Goal: Information Seeking & Learning: Find specific fact

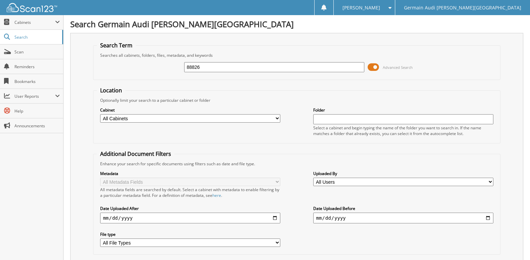
type input "88826"
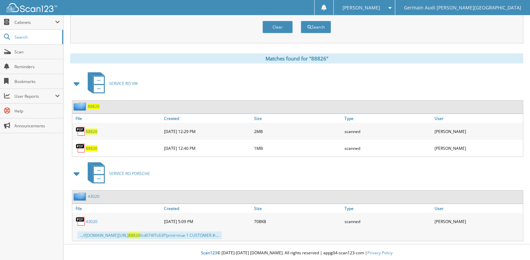
scroll to position [243, 0]
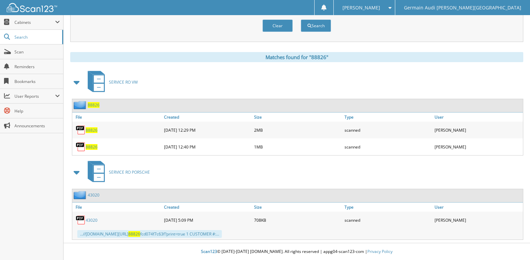
click at [94, 146] on span "88826" at bounding box center [92, 147] width 12 height 6
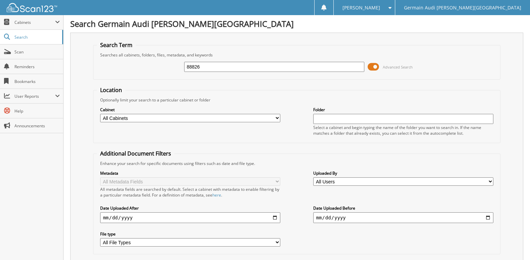
scroll to position [0, 0]
click at [206, 66] on input "88826" at bounding box center [274, 67] width 180 height 10
type input "89055"
click at [206, 66] on input "89055" at bounding box center [274, 67] width 180 height 10
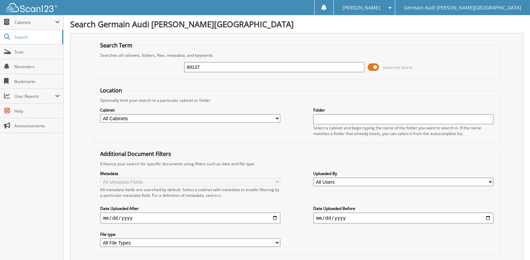
type input "89137"
click at [206, 66] on input "89137" at bounding box center [274, 67] width 180 height 10
type input "89147"
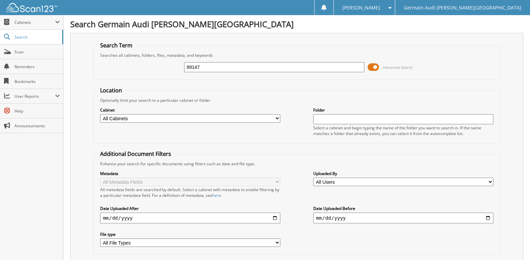
click at [247, 70] on input "89147" at bounding box center [274, 67] width 180 height 10
type input "89152"
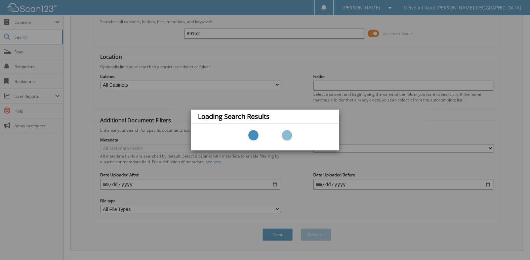
scroll to position [62, 0]
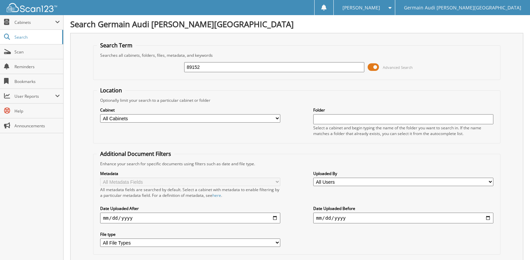
click at [214, 70] on input "89152" at bounding box center [274, 67] width 180 height 10
type input "89050"
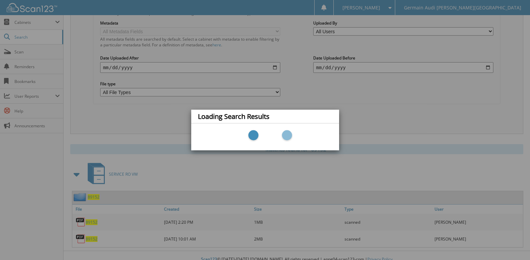
scroll to position [159, 0]
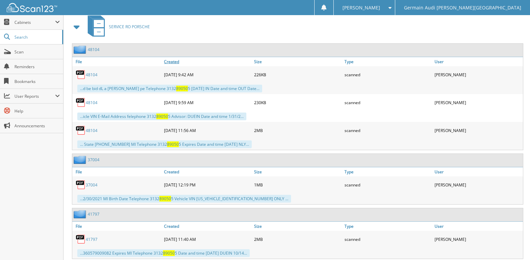
scroll to position [303, 0]
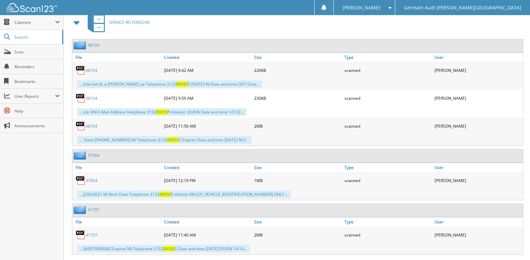
click at [77, 23] on span at bounding box center [76, 22] width 9 height 12
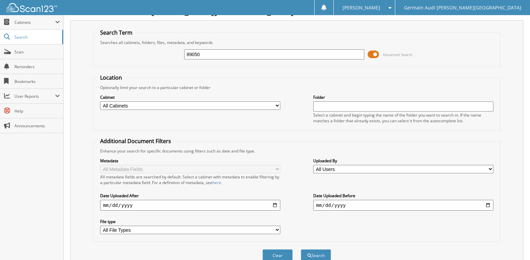
scroll to position [0, 0]
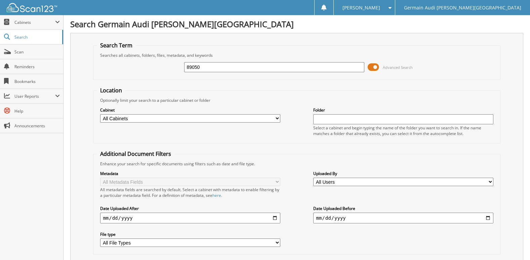
click at [231, 66] on input "89050" at bounding box center [274, 67] width 180 height 10
type input "89123"
click at [237, 69] on input "89123" at bounding box center [274, 67] width 180 height 10
type input "89136"
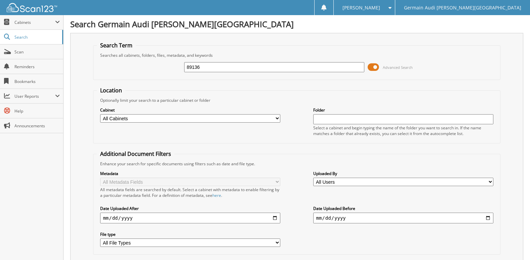
click at [241, 67] on input "89136" at bounding box center [274, 67] width 180 height 10
type input "89112"
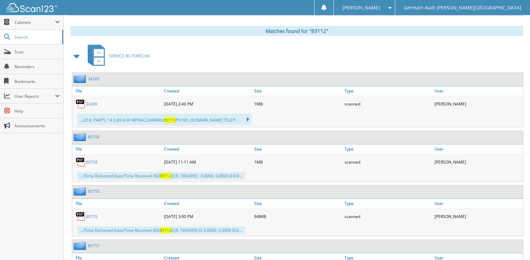
click at [72, 57] on span at bounding box center [76, 56] width 13 height 16
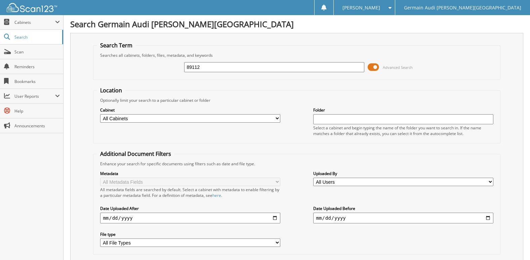
click at [212, 67] on input "89112" at bounding box center [274, 67] width 180 height 10
type input "89113"
click at [223, 67] on input "89113" at bounding box center [274, 67] width 180 height 10
type input "89146"
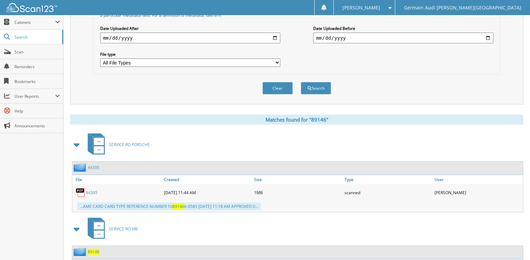
scroll to position [243, 0]
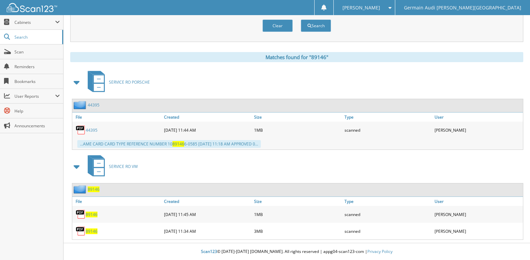
click at [79, 83] on span at bounding box center [76, 82] width 9 height 12
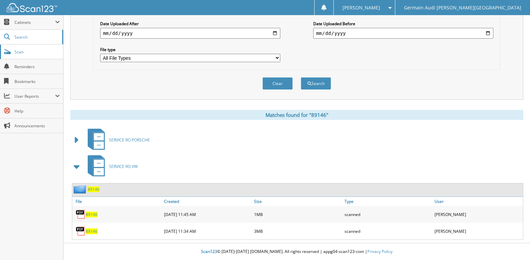
click at [20, 49] on span "Scan" at bounding box center [36, 52] width 45 height 6
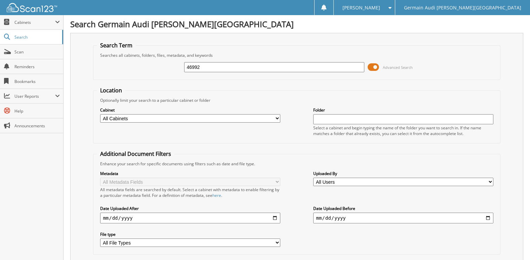
type input "46992"
click at [222, 58] on div "46992 Advanced Search" at bounding box center [297, 67] width 400 height 18
click at [222, 64] on input "46992" at bounding box center [274, 67] width 180 height 10
type input "4"
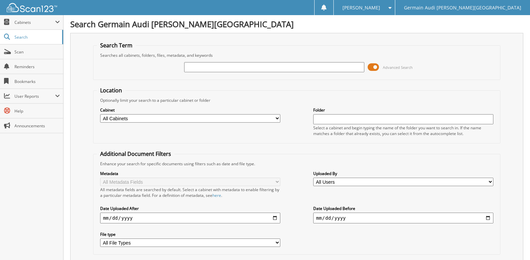
type input "7"
type input "47008"
click at [234, 65] on input "47008" at bounding box center [274, 67] width 180 height 10
type input "47014"
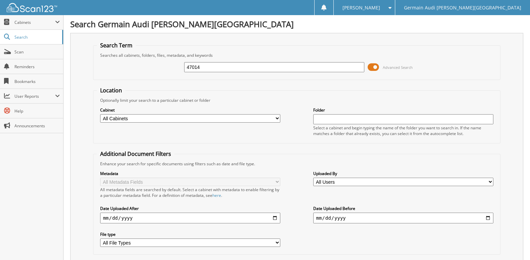
click at [234, 65] on input "47014" at bounding box center [274, 67] width 180 height 10
type input "4"
type input "46969"
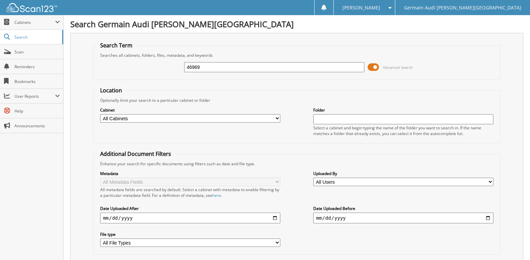
click at [215, 66] on input "46969" at bounding box center [274, 67] width 180 height 10
type input "47005"
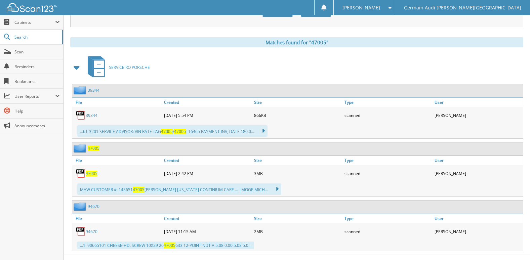
scroll to position [269, 0]
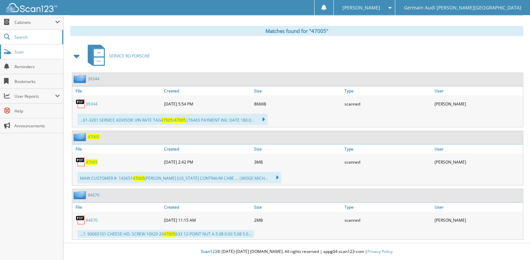
drag, startPoint x: 11, startPoint y: 53, endPoint x: 14, endPoint y: 53, distance: 3.4
click at [11, 53] on link "Scan" at bounding box center [31, 52] width 63 height 14
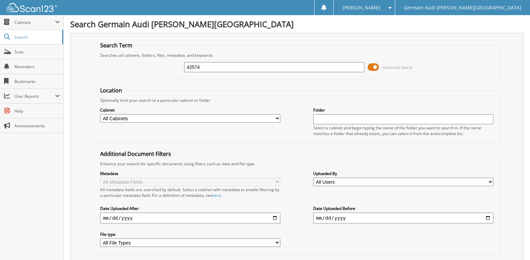
type input "42574"
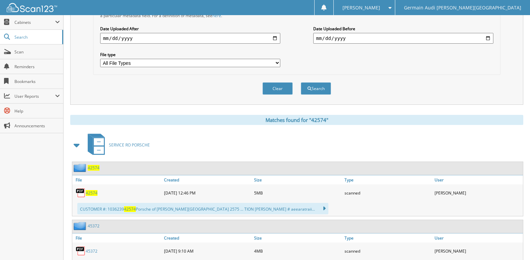
scroll to position [269, 0]
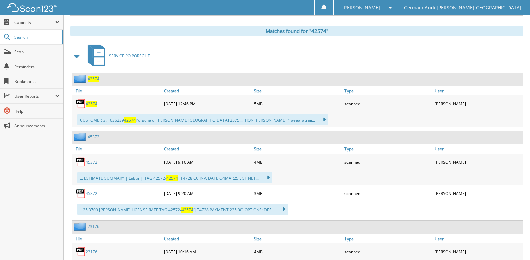
click at [80, 58] on span at bounding box center [76, 56] width 9 height 12
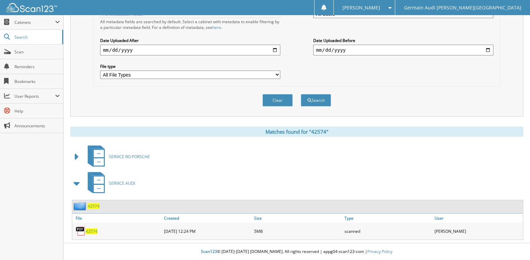
scroll to position [0, 0]
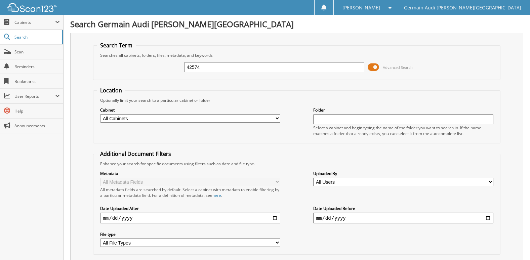
click at [245, 67] on input "42574" at bounding box center [274, 67] width 180 height 10
type input "42577"
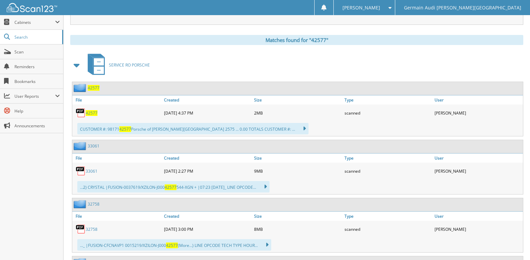
scroll to position [269, 0]
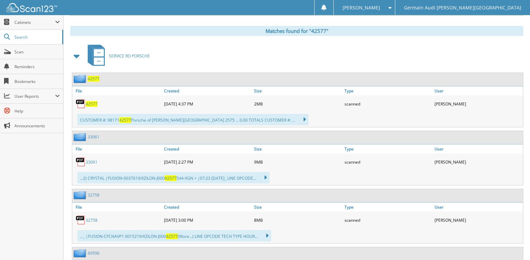
click at [85, 59] on icon at bounding box center [96, 55] width 25 height 25
click at [76, 59] on span at bounding box center [76, 56] width 9 height 12
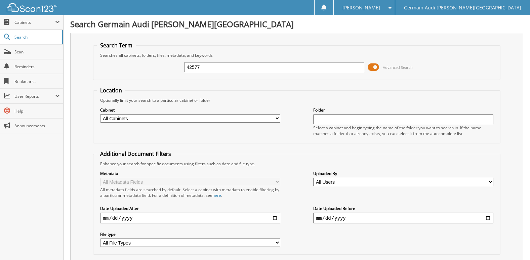
type input "42577"
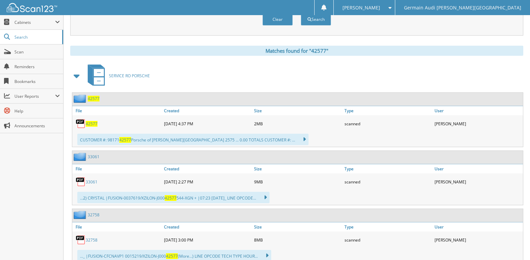
scroll to position [303, 0]
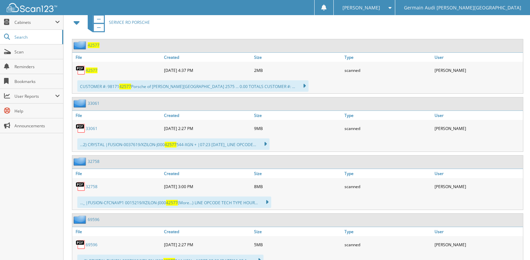
click at [79, 24] on span at bounding box center [76, 22] width 9 height 12
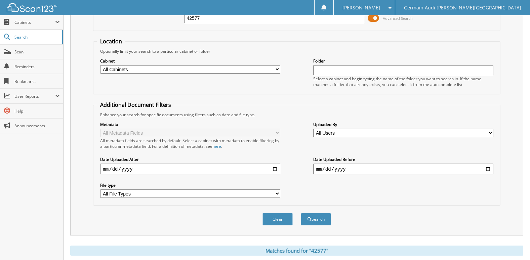
scroll to position [98, 0]
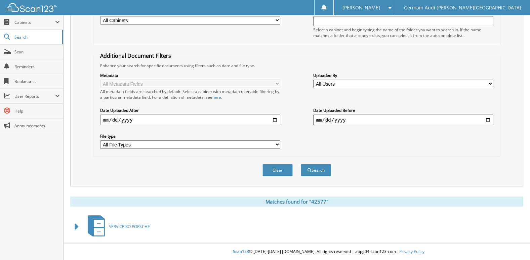
click at [78, 231] on span at bounding box center [76, 227] width 9 height 12
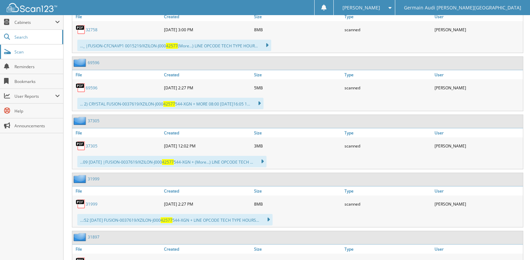
scroll to position [435, 0]
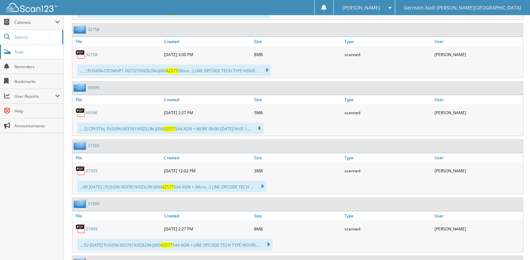
click at [30, 57] on link "Scan" at bounding box center [31, 52] width 63 height 14
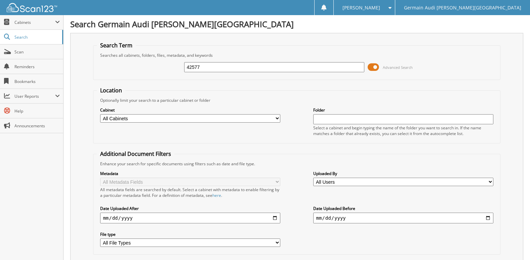
type input "42577'"
click at [223, 61] on div "42577 Advanced Search" at bounding box center [297, 67] width 400 height 18
click at [227, 67] on input "42577" at bounding box center [274, 67] width 180 height 10
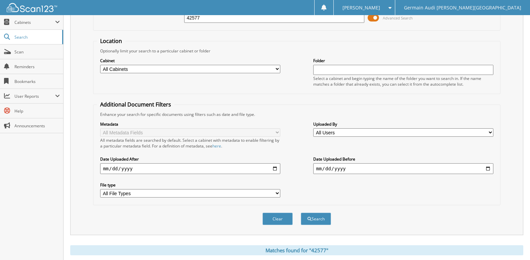
scroll to position [235, 0]
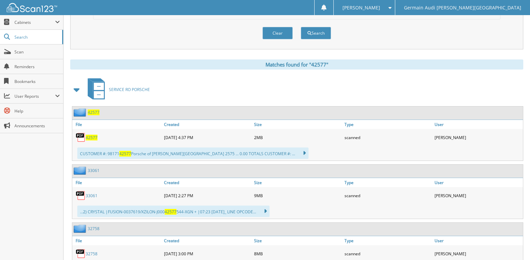
click at [75, 88] on span at bounding box center [76, 90] width 9 height 12
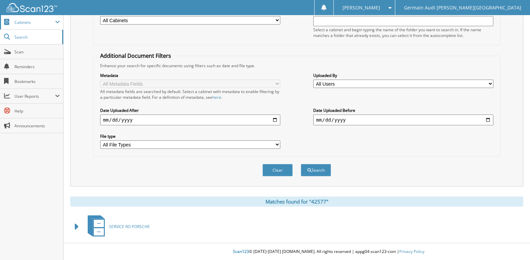
click at [25, 24] on span "Cabinets" at bounding box center [34, 22] width 41 height 6
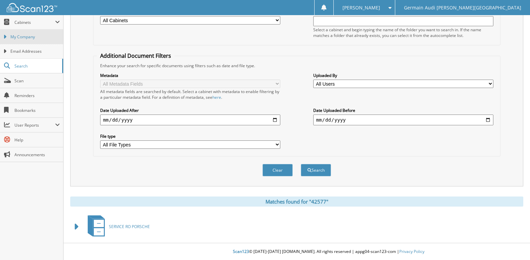
click at [26, 40] on span "My Company" at bounding box center [34, 37] width 49 height 6
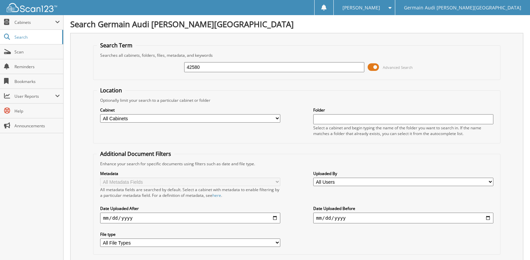
type input "42580"
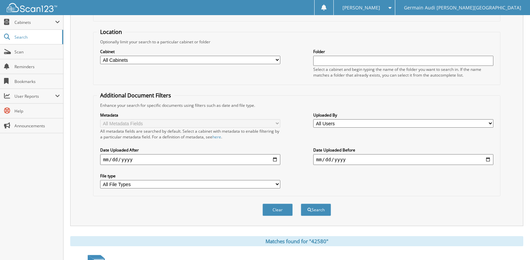
scroll to position [303, 0]
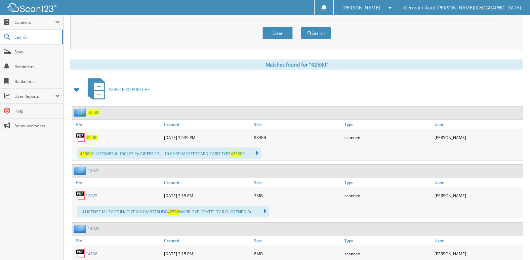
click at [77, 91] on span at bounding box center [76, 90] width 9 height 12
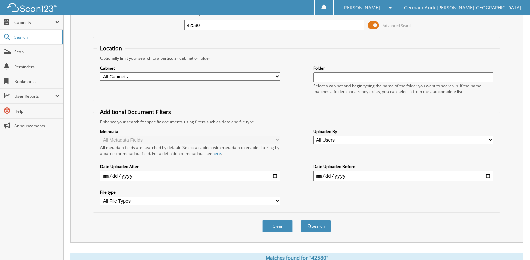
scroll to position [0, 0]
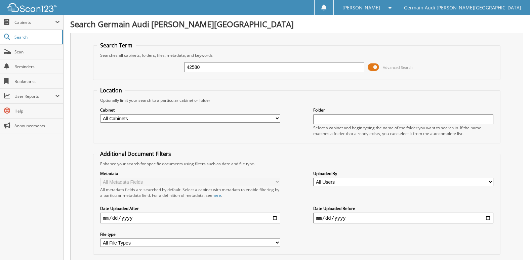
click at [237, 66] on input "42580" at bounding box center [274, 67] width 180 height 10
type input "42512"
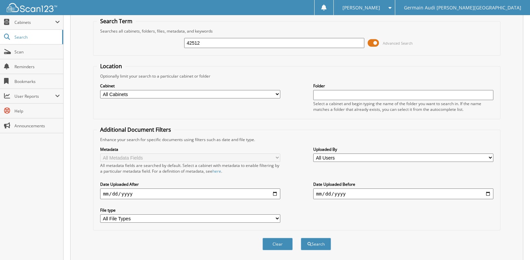
scroll to position [19, 0]
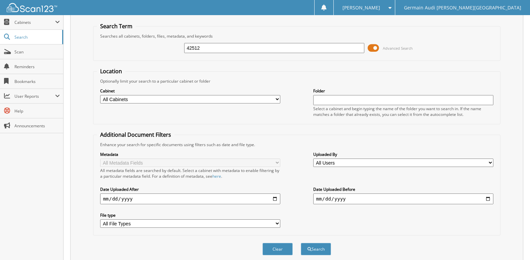
click at [229, 46] on input "42512" at bounding box center [274, 48] width 180 height 10
type input "42547"
click at [301, 243] on button "Search" at bounding box center [316, 249] width 30 height 12
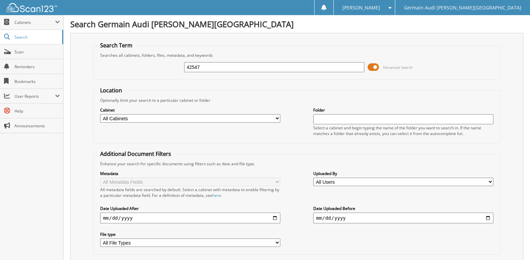
click at [261, 65] on input "42547" at bounding box center [274, 67] width 180 height 10
type input "42572"
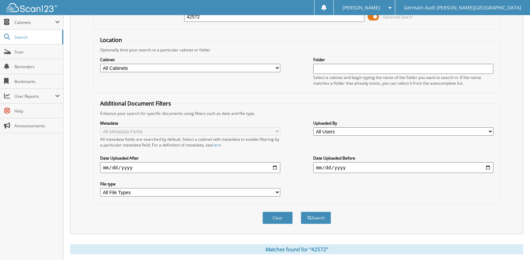
scroll to position [269, 0]
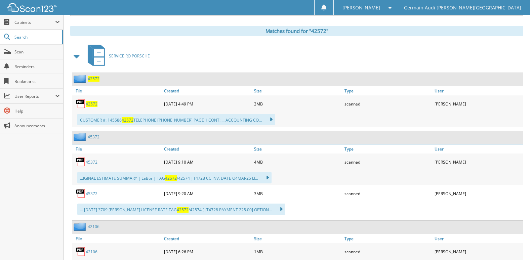
click at [79, 57] on span at bounding box center [76, 56] width 9 height 12
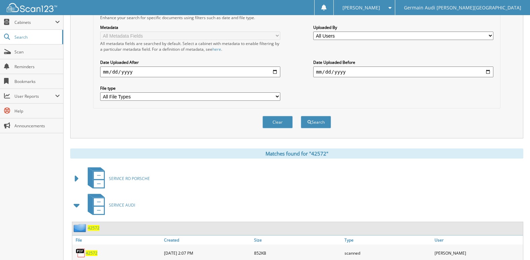
scroll to position [0, 0]
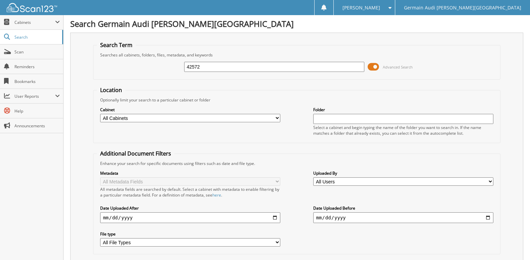
click at [217, 57] on div "Searches all cabinets, folders, files, metadata, and keywords" at bounding box center [297, 55] width 400 height 6
click at [216, 65] on input "42572" at bounding box center [274, 67] width 180 height 10
type input "42304"
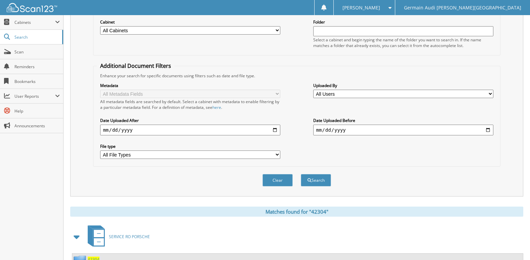
scroll to position [230, 0]
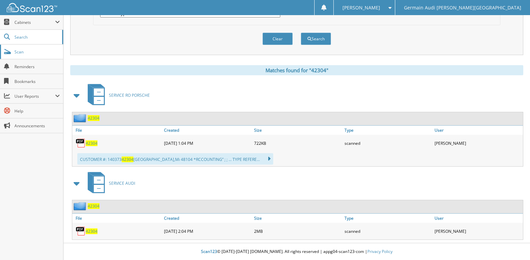
click at [26, 53] on span "Scan" at bounding box center [36, 52] width 45 height 6
